Goal: Task Accomplishment & Management: Manage account settings

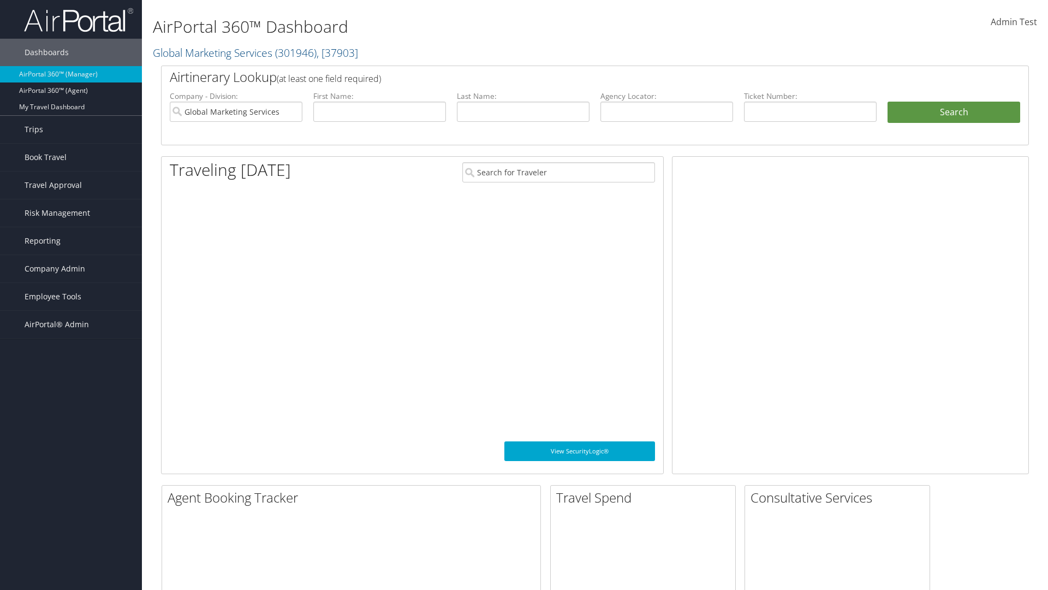
click at [71, 269] on span "Company Admin" at bounding box center [55, 268] width 61 height 27
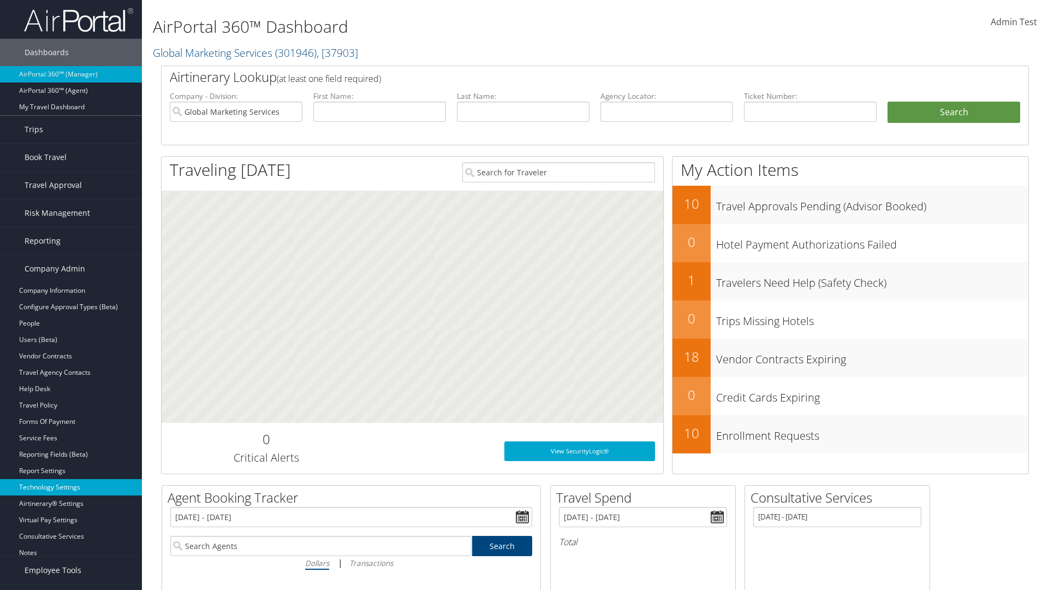
click at [71, 487] on link "Technology Settings" at bounding box center [71, 487] width 142 height 16
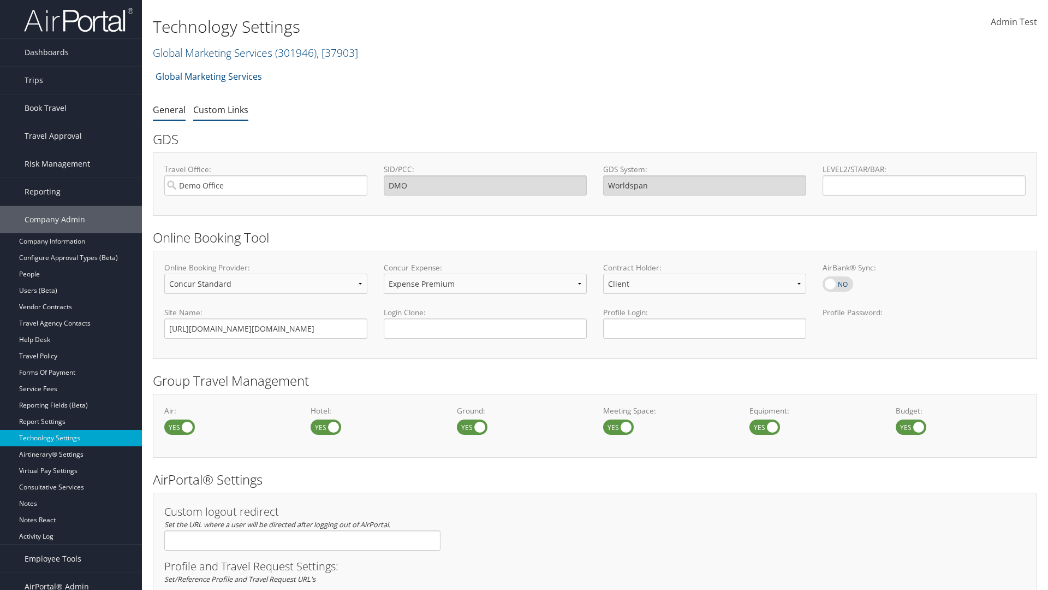
click at [221, 109] on link "Custom Links" at bounding box center [220, 110] width 55 height 12
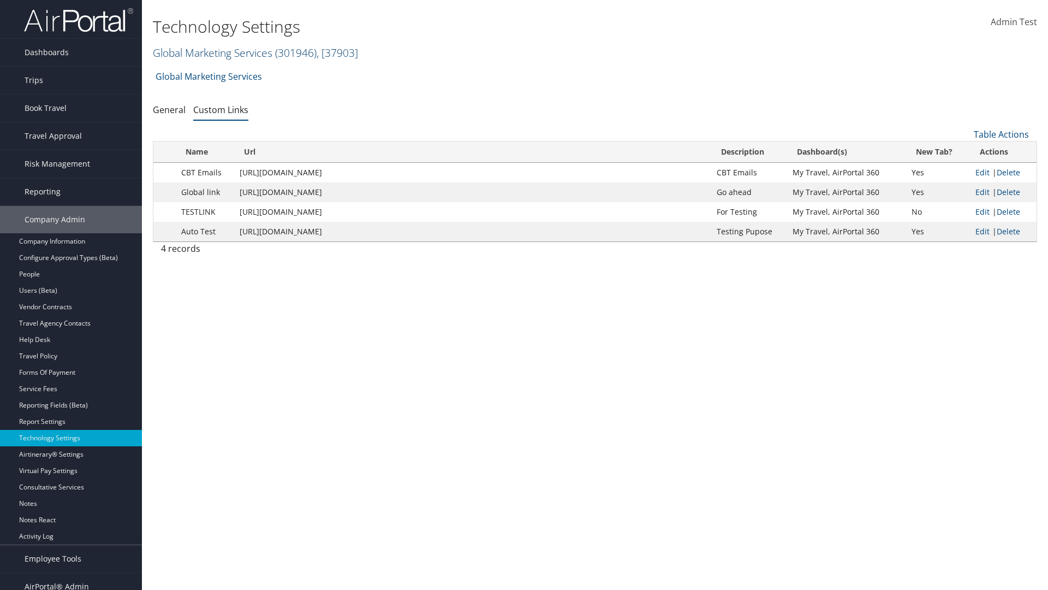
click at [211, 52] on link "Global Marketing Services ( 301946 ) , [ 37903 ]" at bounding box center [255, 52] width 205 height 15
click at [0, 0] on input "search" at bounding box center [0, 0] width 0 height 0
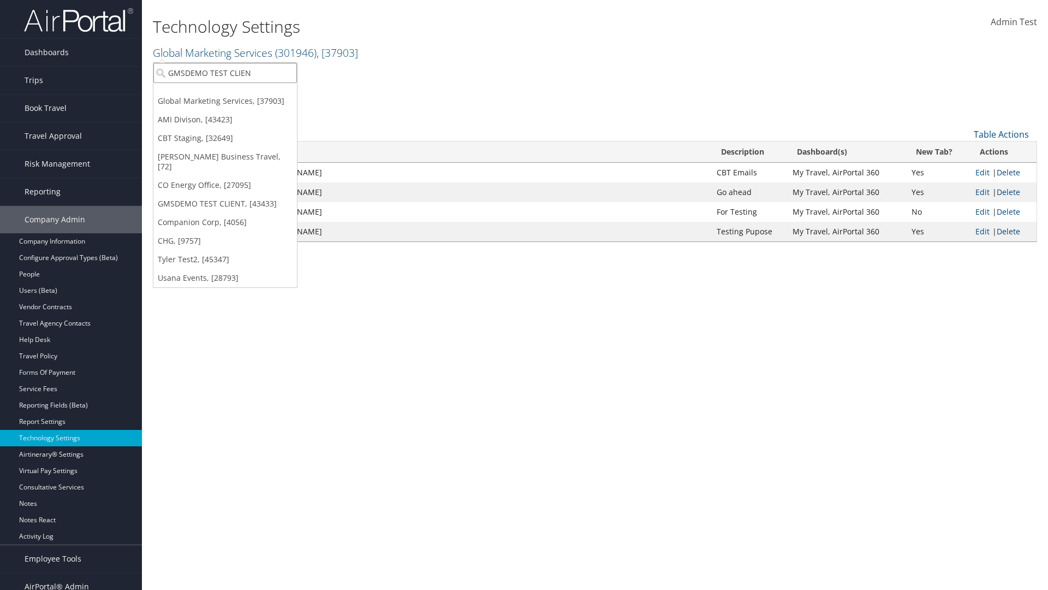
type input "GMSDEMO TEST CLIENT"
click at [255, 93] on div "GMSDEMO TEST CLIENT (GMSDEMOCHILDR), [43433]" at bounding box center [255, 93] width 216 height 10
